Goal: Task Accomplishment & Management: Manage account settings

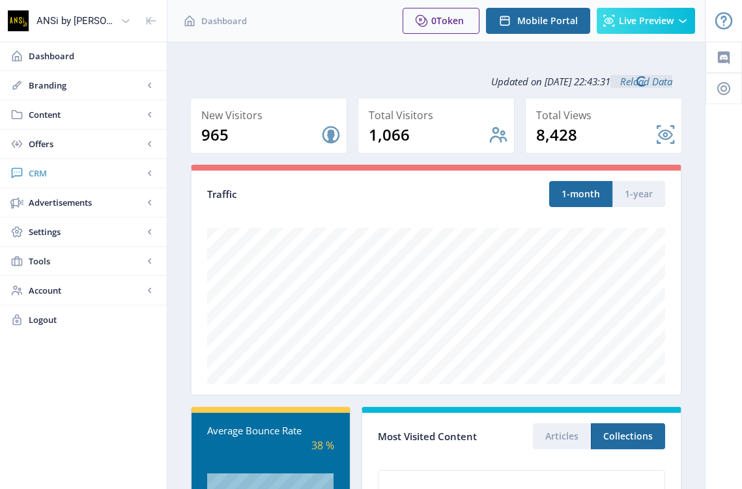
click at [49, 172] on span "CRM" at bounding box center [86, 173] width 115 height 13
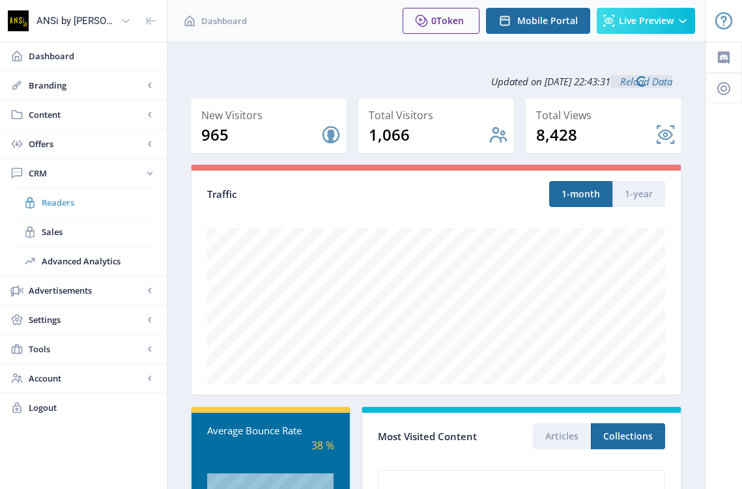
click at [51, 199] on span "Readers" at bounding box center [98, 202] width 112 height 13
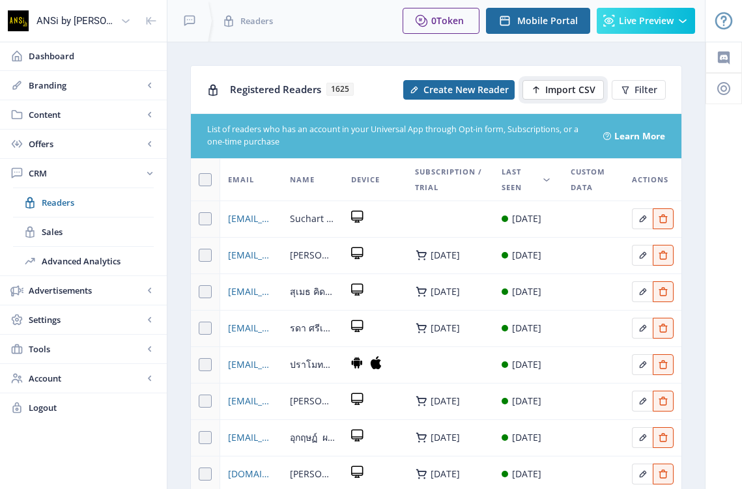
click at [574, 91] on span "Import CSV" at bounding box center [570, 90] width 50 height 10
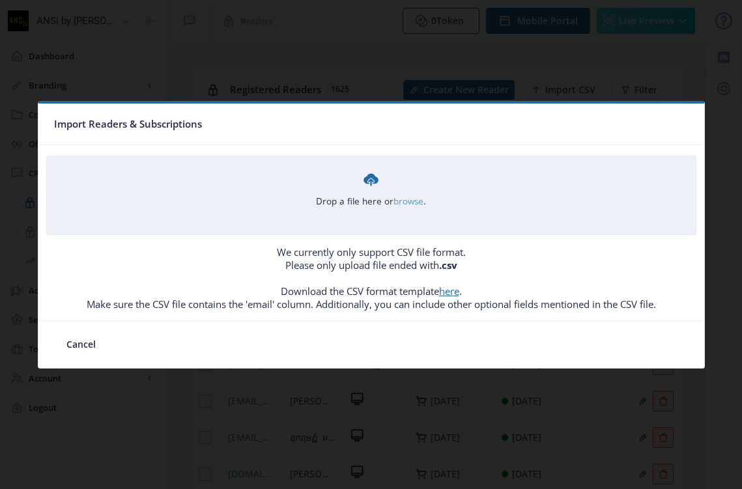
click at [0, 0] on link "browse" at bounding box center [0, 0] width 0 height 0
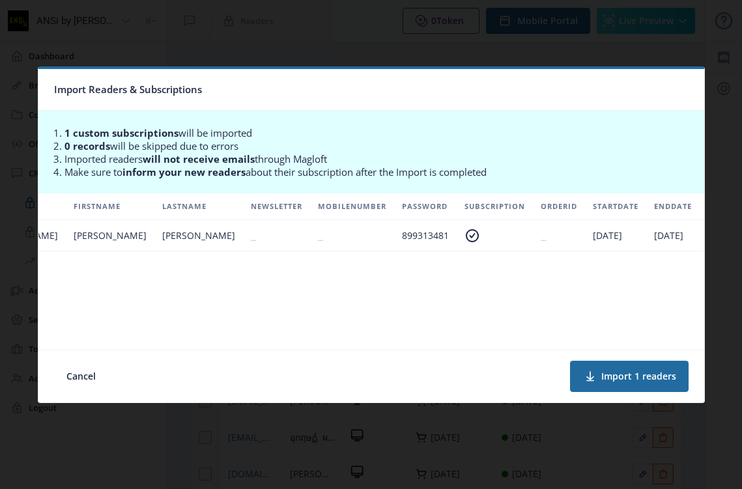
scroll to position [0, 221]
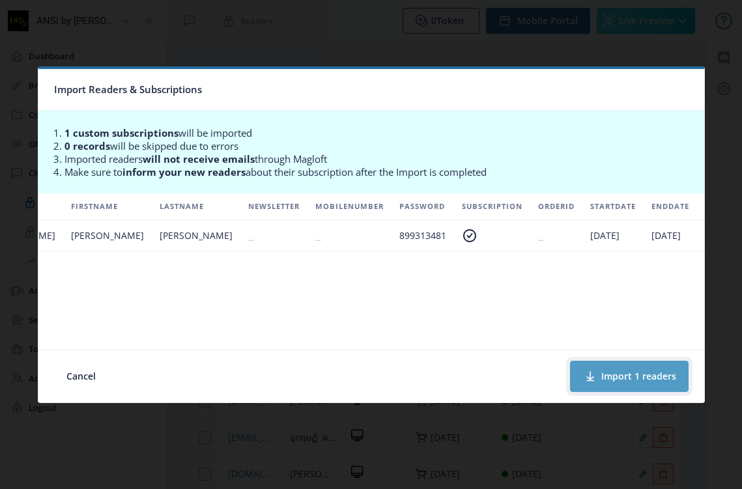
click at [623, 374] on button "Import 1 readers" at bounding box center [629, 376] width 119 height 31
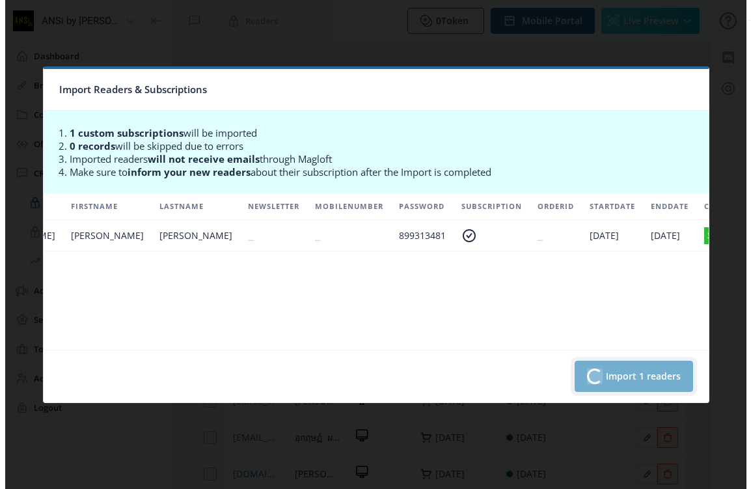
scroll to position [0, 216]
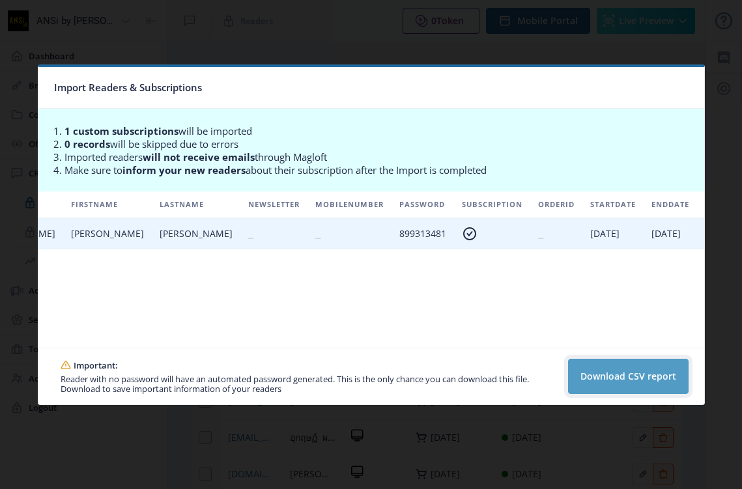
click at [611, 373] on button "Download CSV report" at bounding box center [628, 376] width 120 height 35
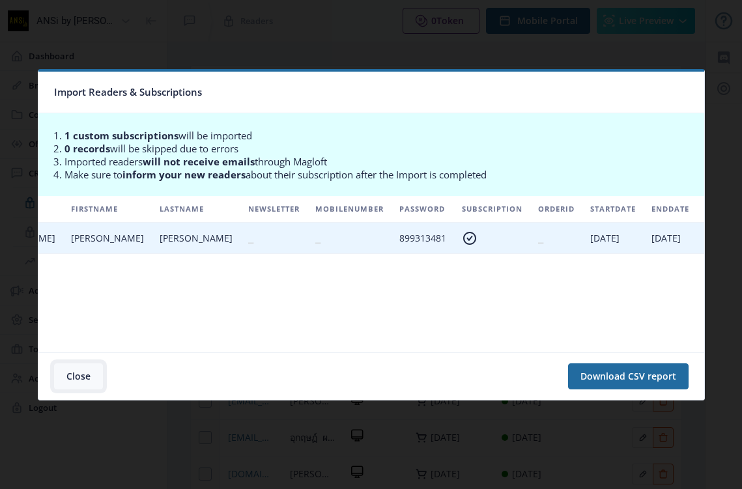
click at [73, 376] on button "Close" at bounding box center [78, 376] width 49 height 26
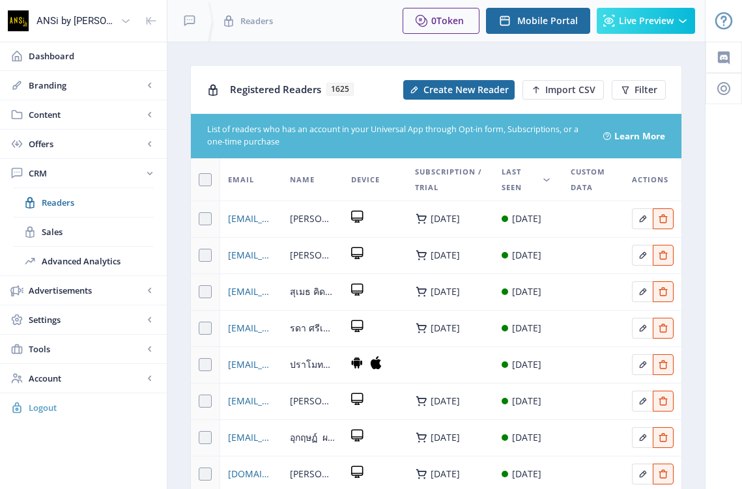
click at [45, 403] on span "Logout" at bounding box center [93, 407] width 128 height 13
